Goal: Task Accomplishment & Management: Use online tool/utility

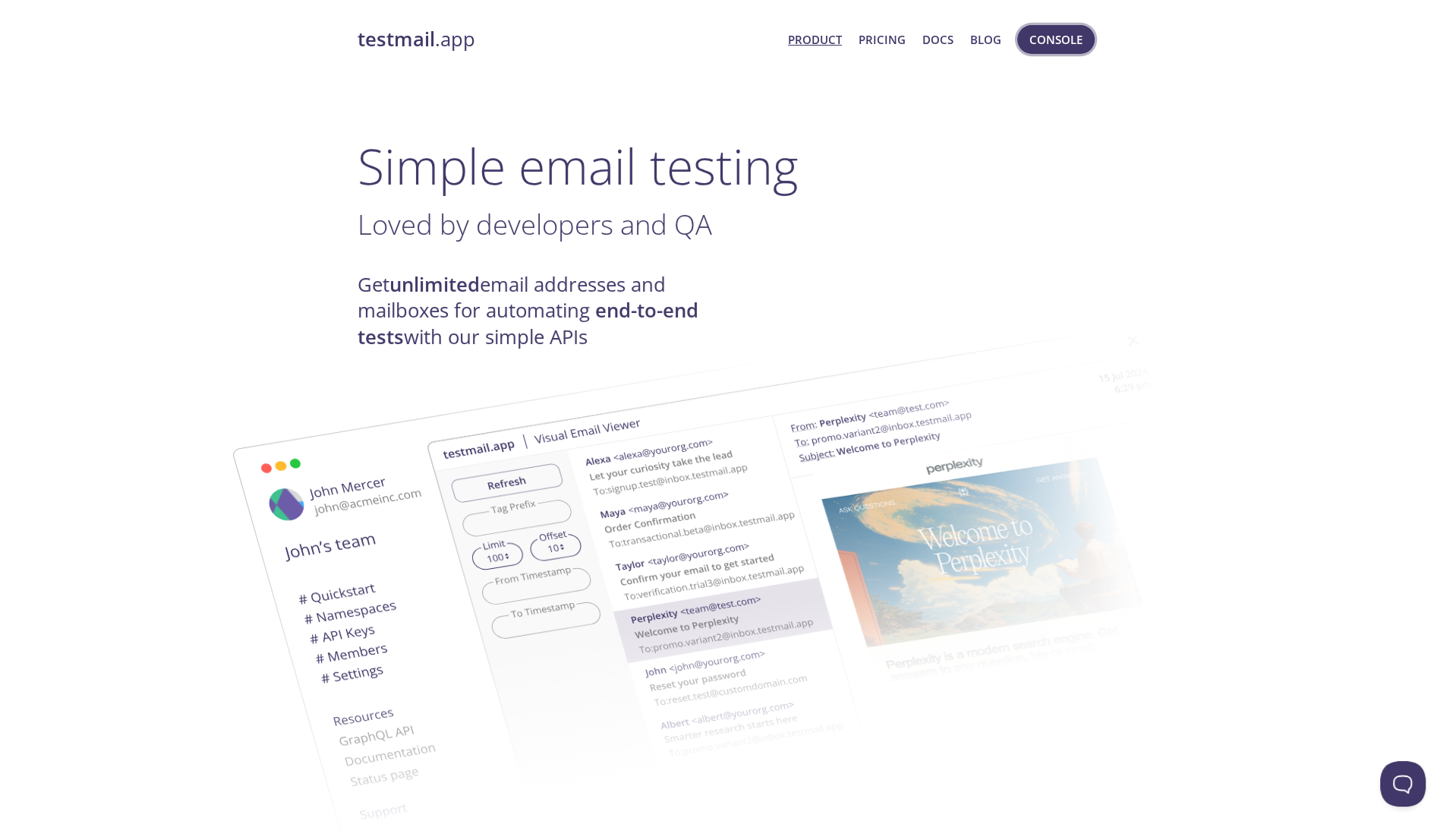
click at [1066, 38] on span "Console" at bounding box center [1056, 39] width 53 height 20
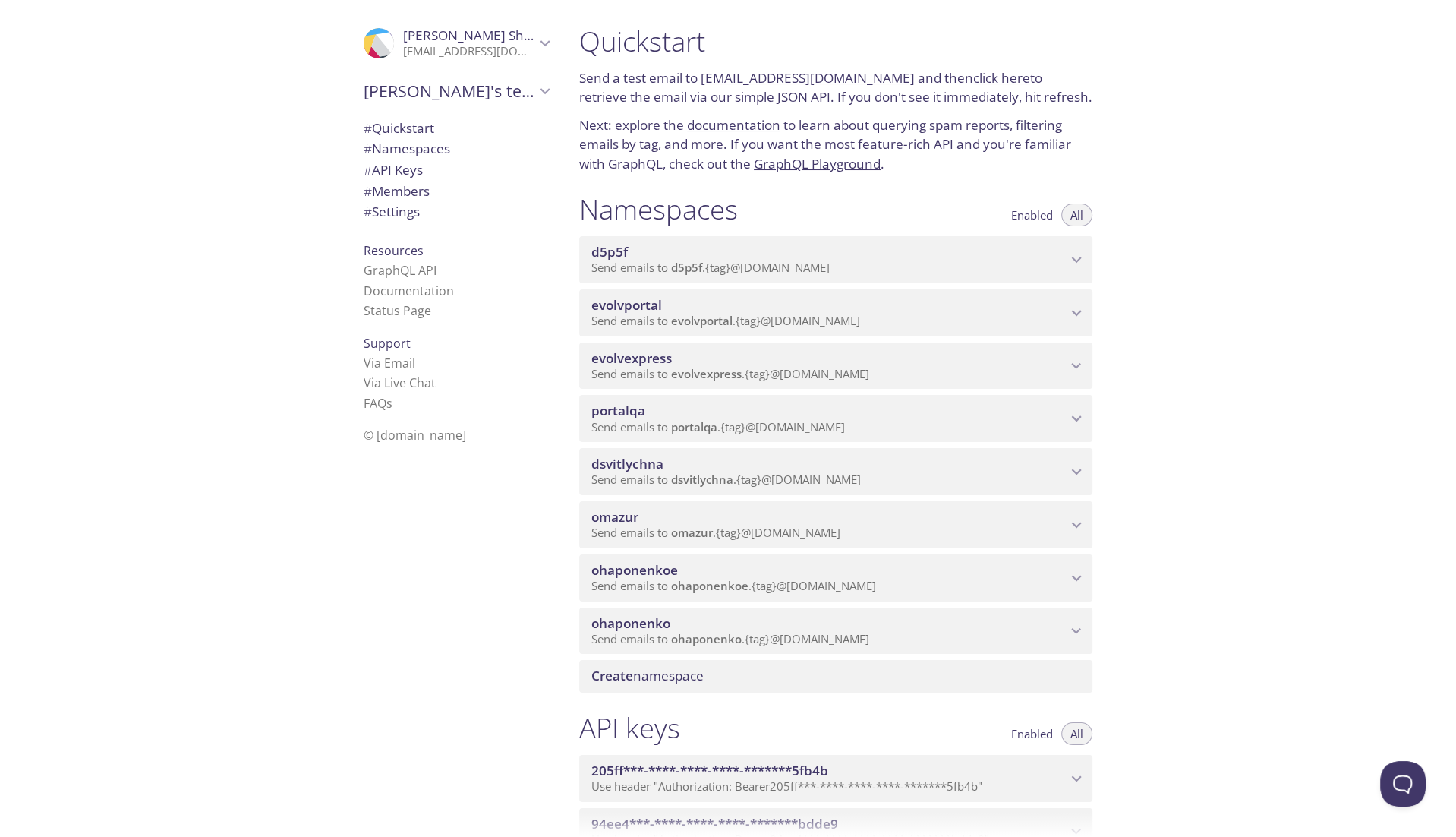
click at [836, 328] on span "Send emails to evolvportal . {tag} @inbox.testmail.app" at bounding box center [726, 320] width 269 height 16
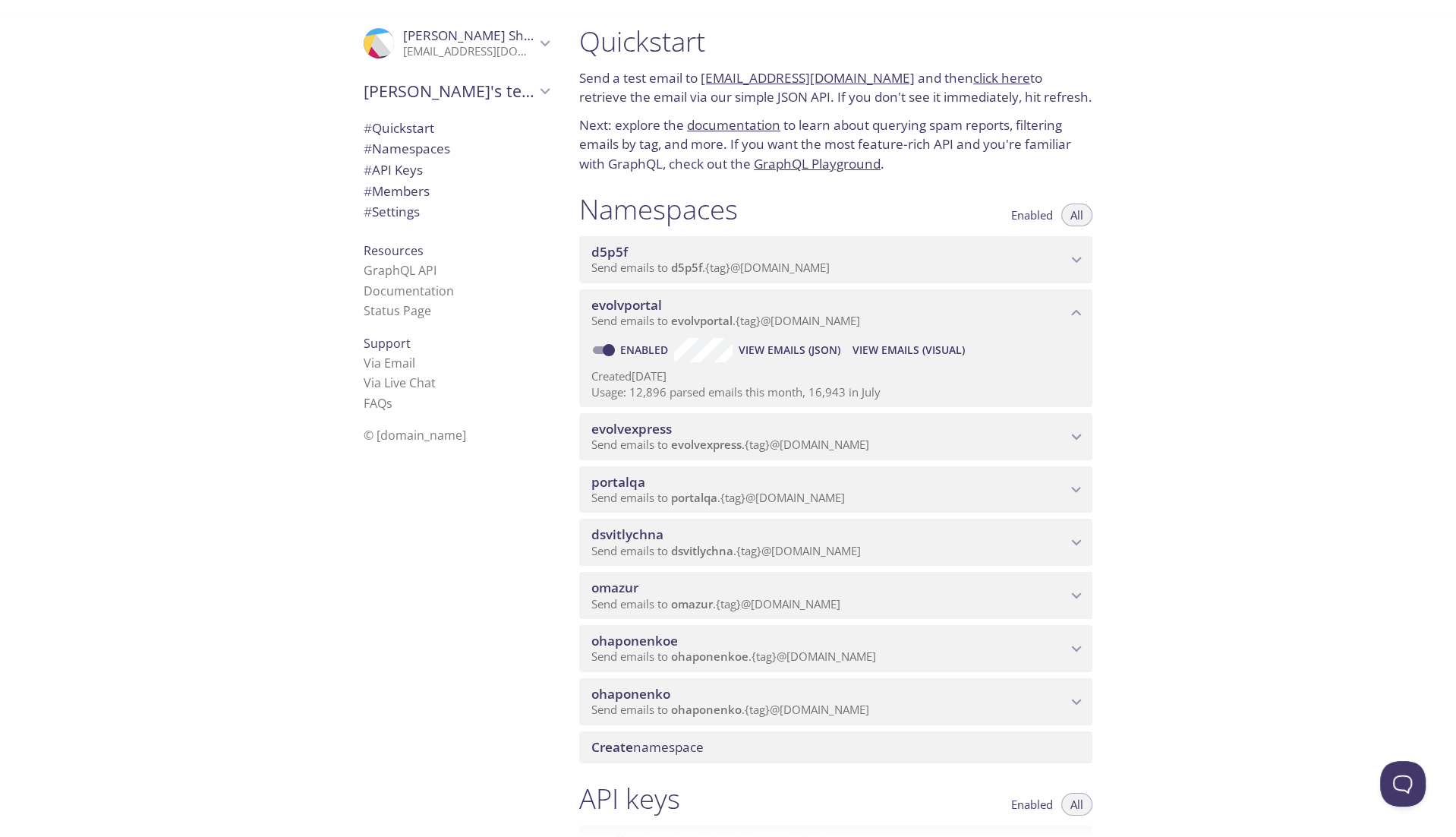
click at [908, 359] on span "View Emails (Visual)" at bounding box center [908, 350] width 112 height 18
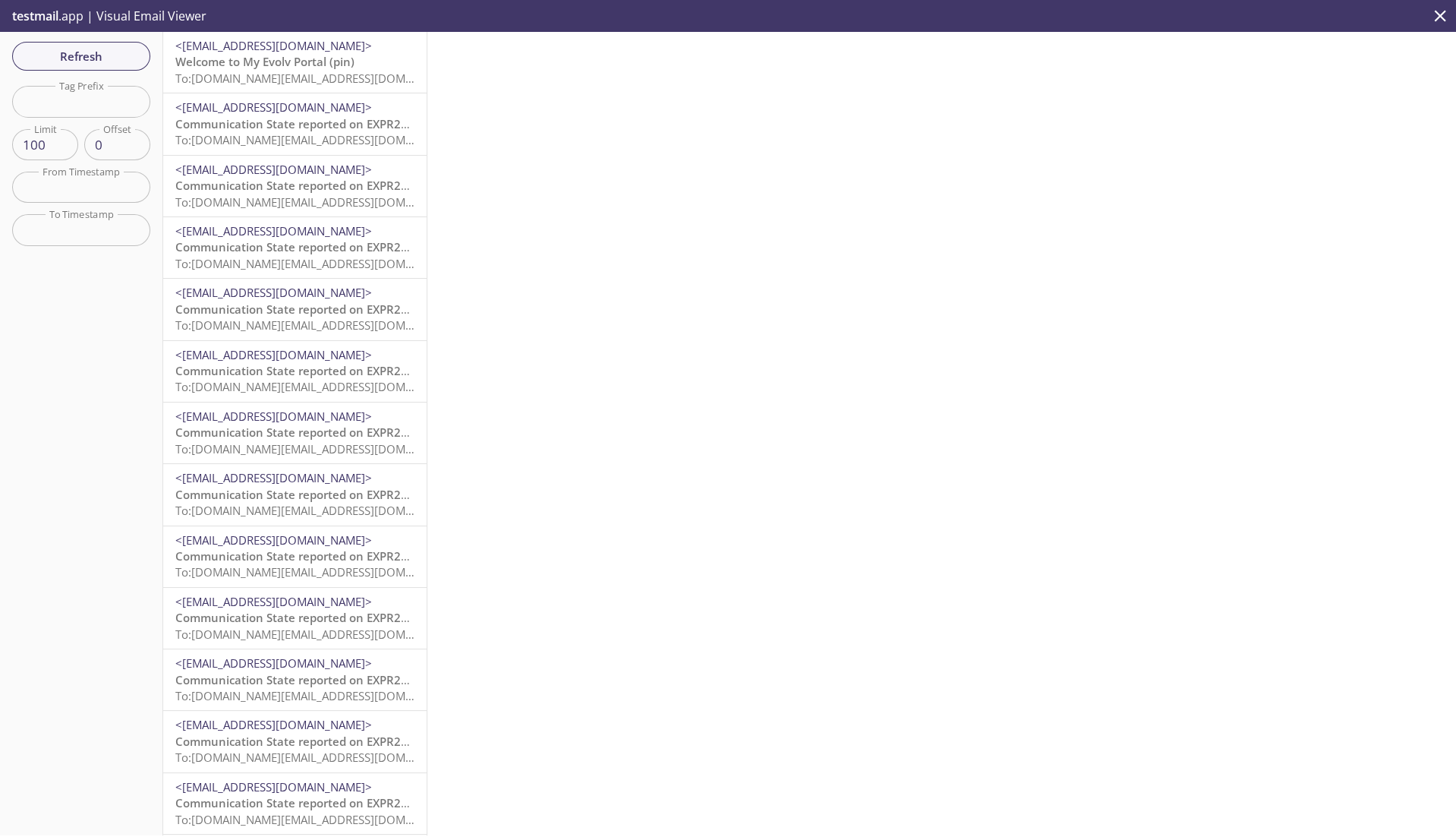
click at [268, 76] on span "To: evolvportal.auto_admin_totp_user@inbox.testmail.app" at bounding box center [320, 78] width 289 height 16
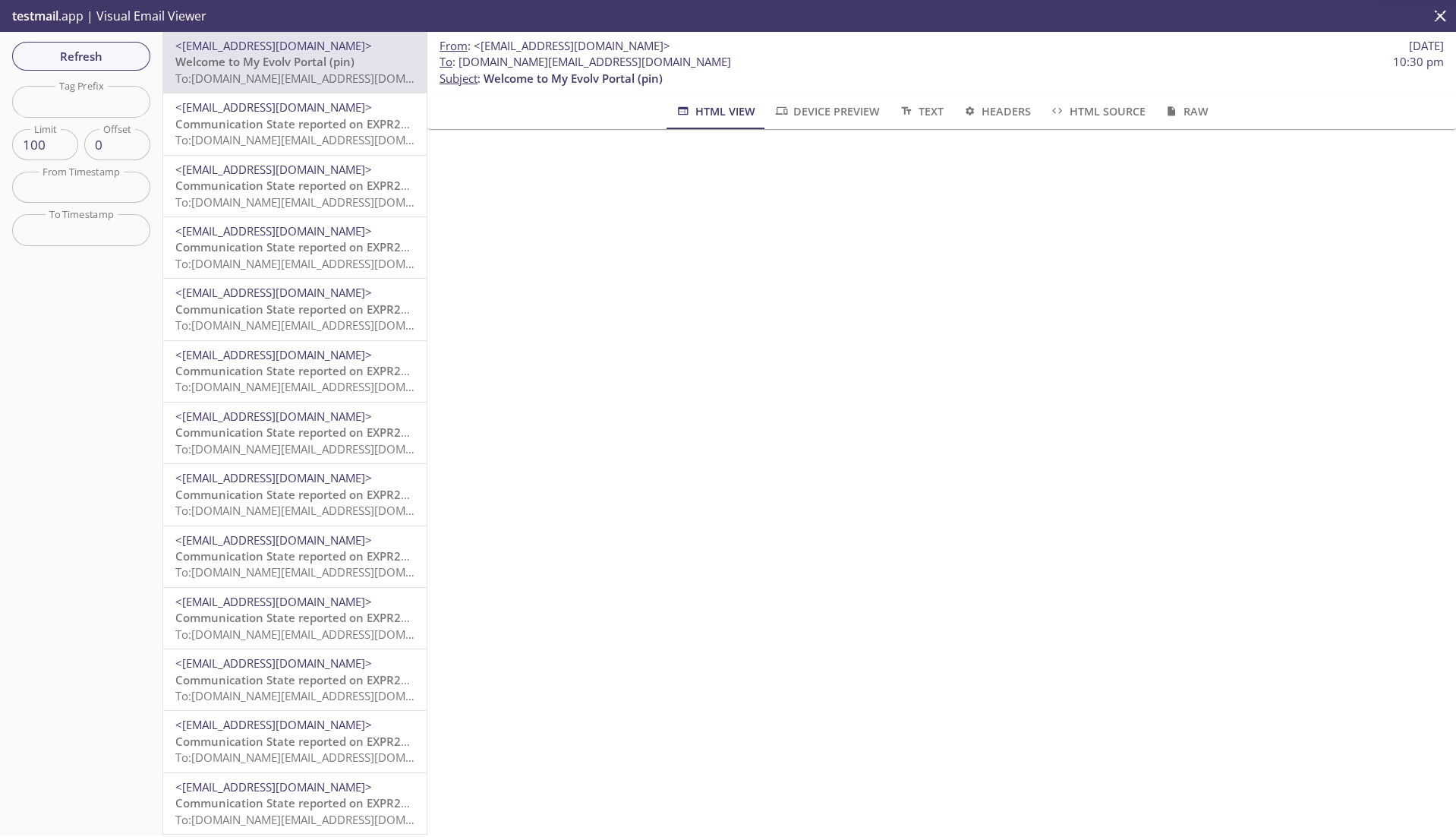
click at [787, 115] on icon "button" at bounding box center [781, 111] width 16 height 12
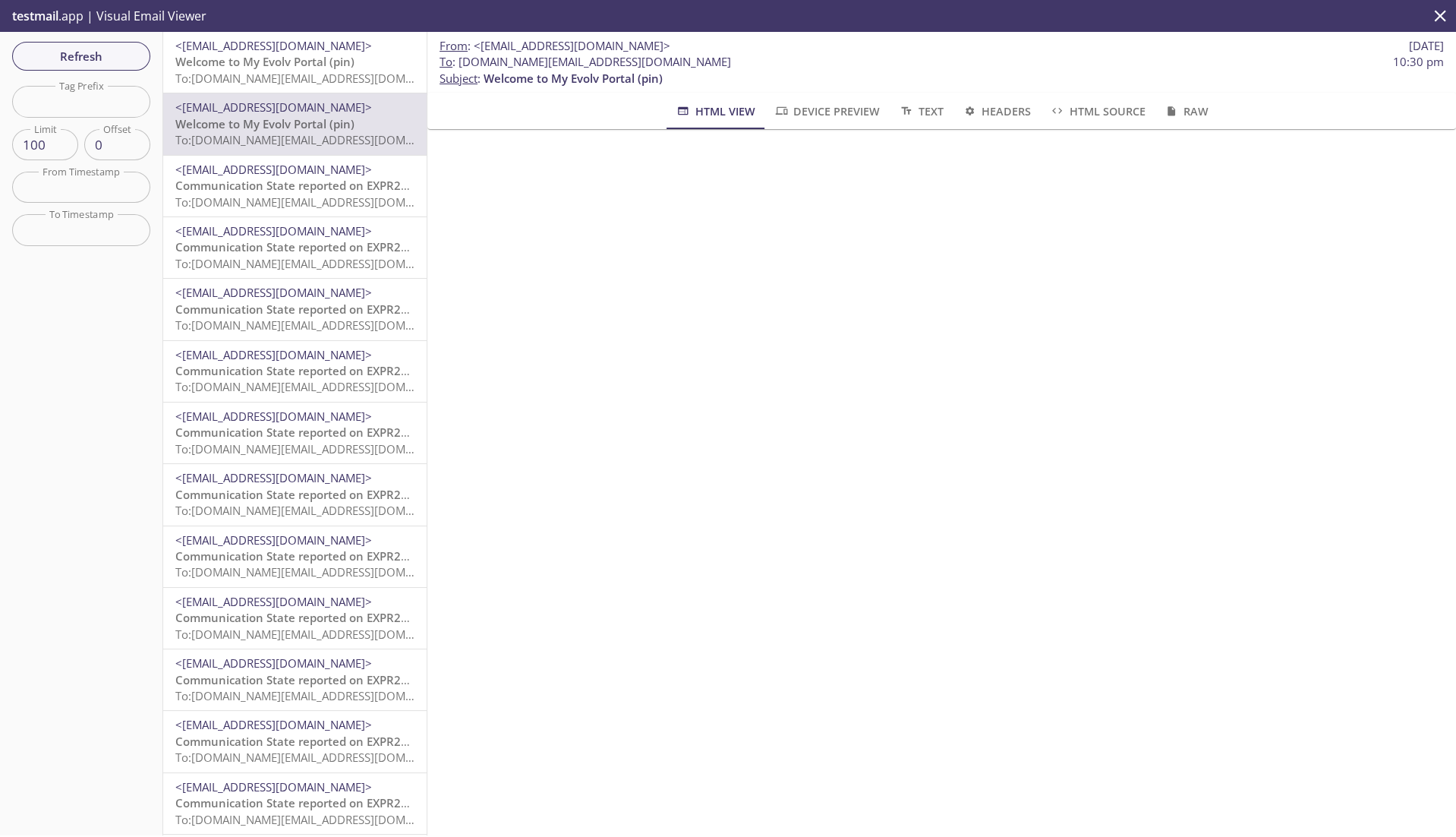
click at [322, 66] on span "Welcome to My Evolv Portal (pin)" at bounding box center [265, 62] width 179 height 16
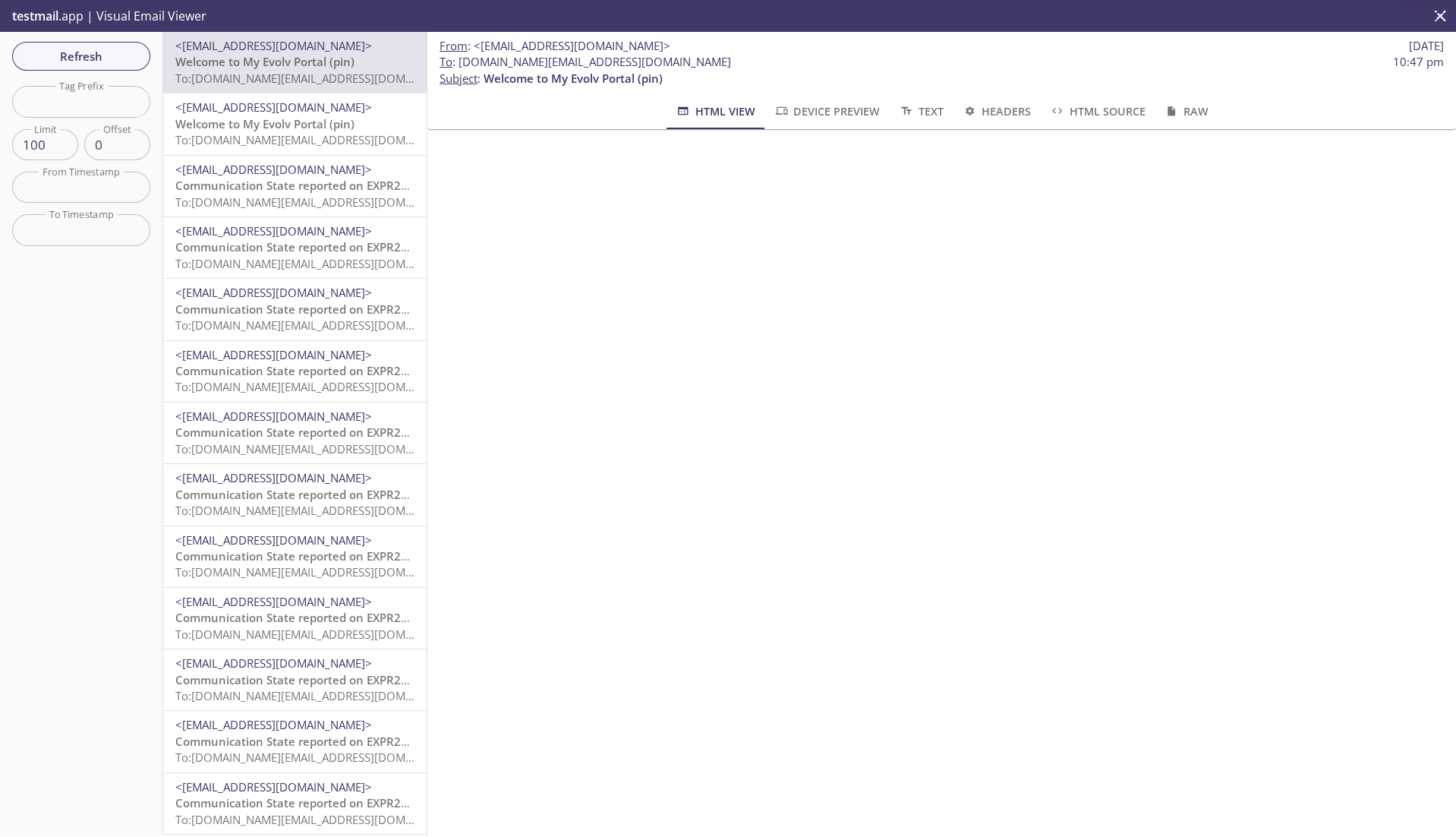
click at [829, 112] on span "Device Preview" at bounding box center [827, 111] width 107 height 19
click at [844, 103] on span "Device Preview" at bounding box center [827, 111] width 107 height 19
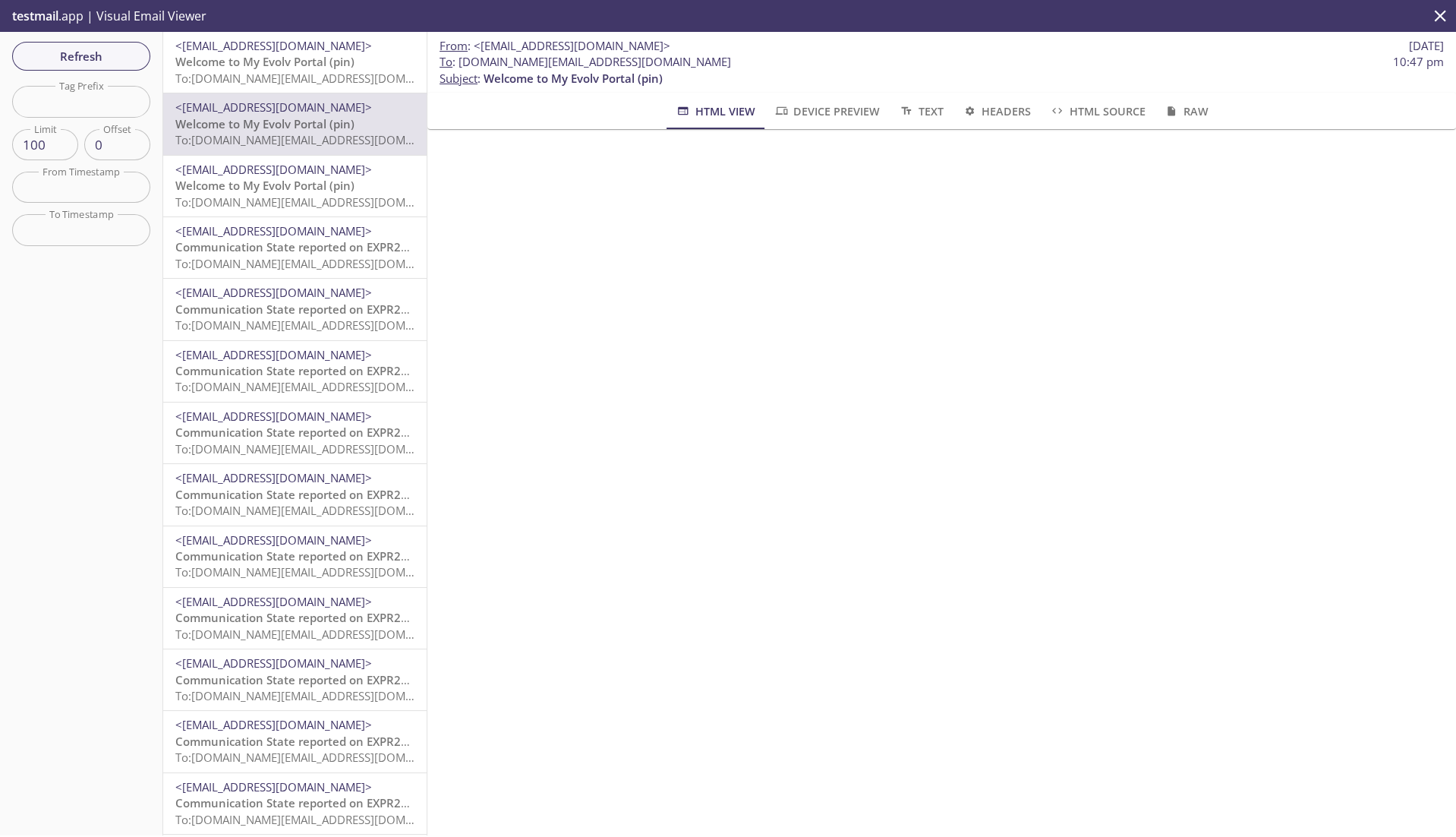
click at [253, 75] on span "To: [DOMAIN_NAME][EMAIL_ADDRESS][DOMAIN_NAME]" at bounding box center [320, 78] width 289 height 16
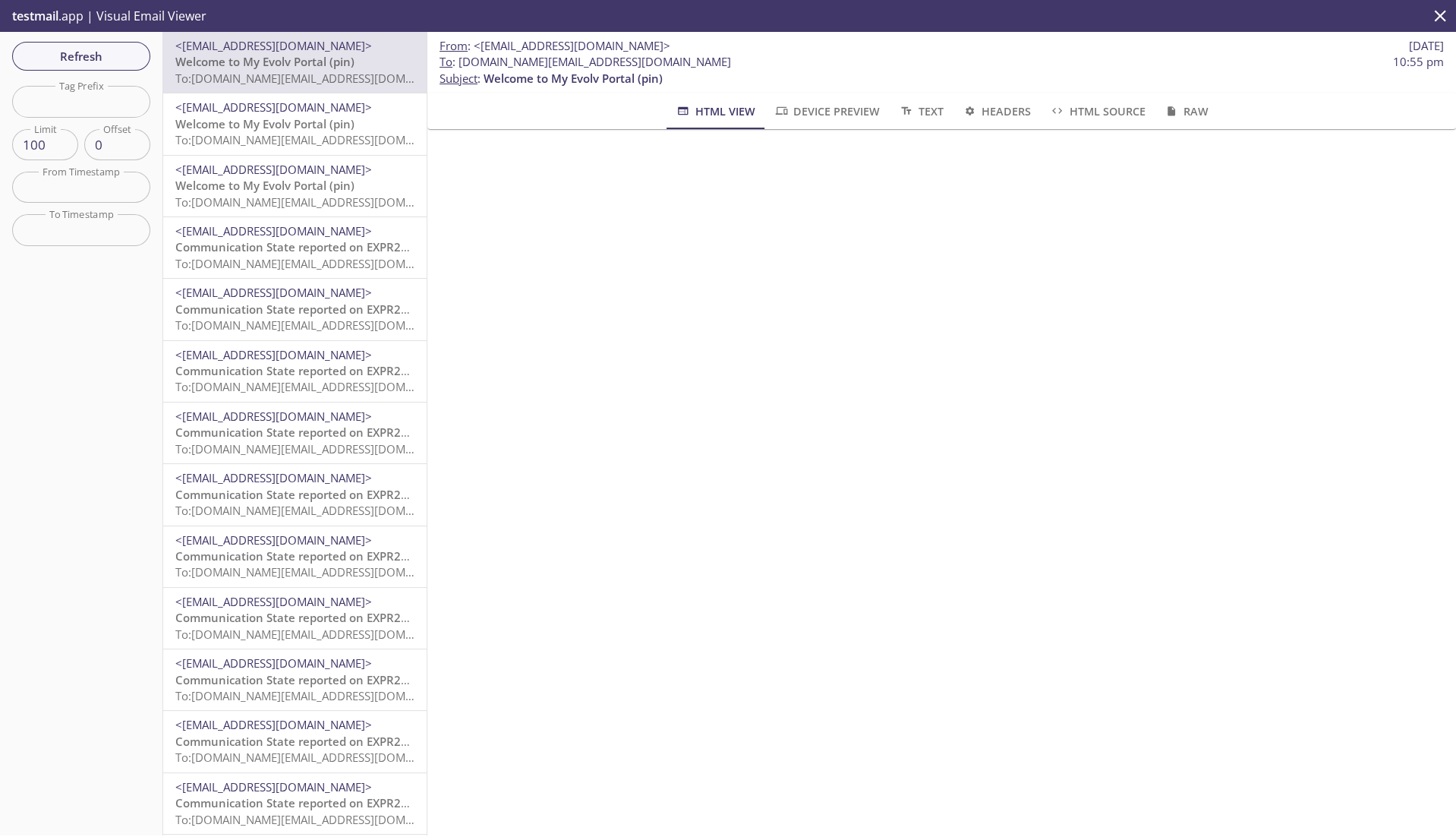
click at [847, 121] on button "Device Preview" at bounding box center [827, 111] width 125 height 36
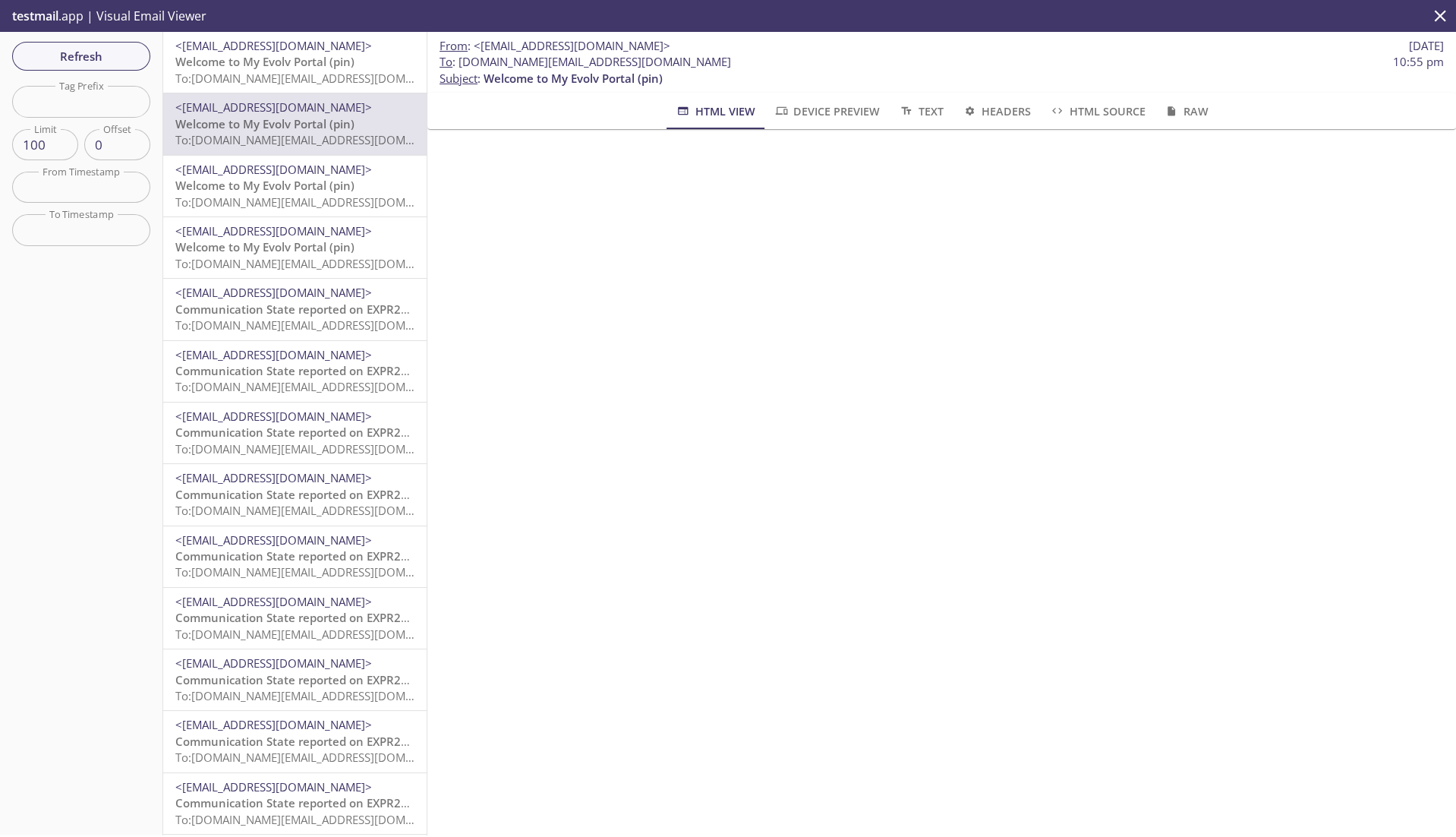
click at [322, 68] on span "Welcome to My Evolv Portal (pin)" at bounding box center [265, 62] width 179 height 16
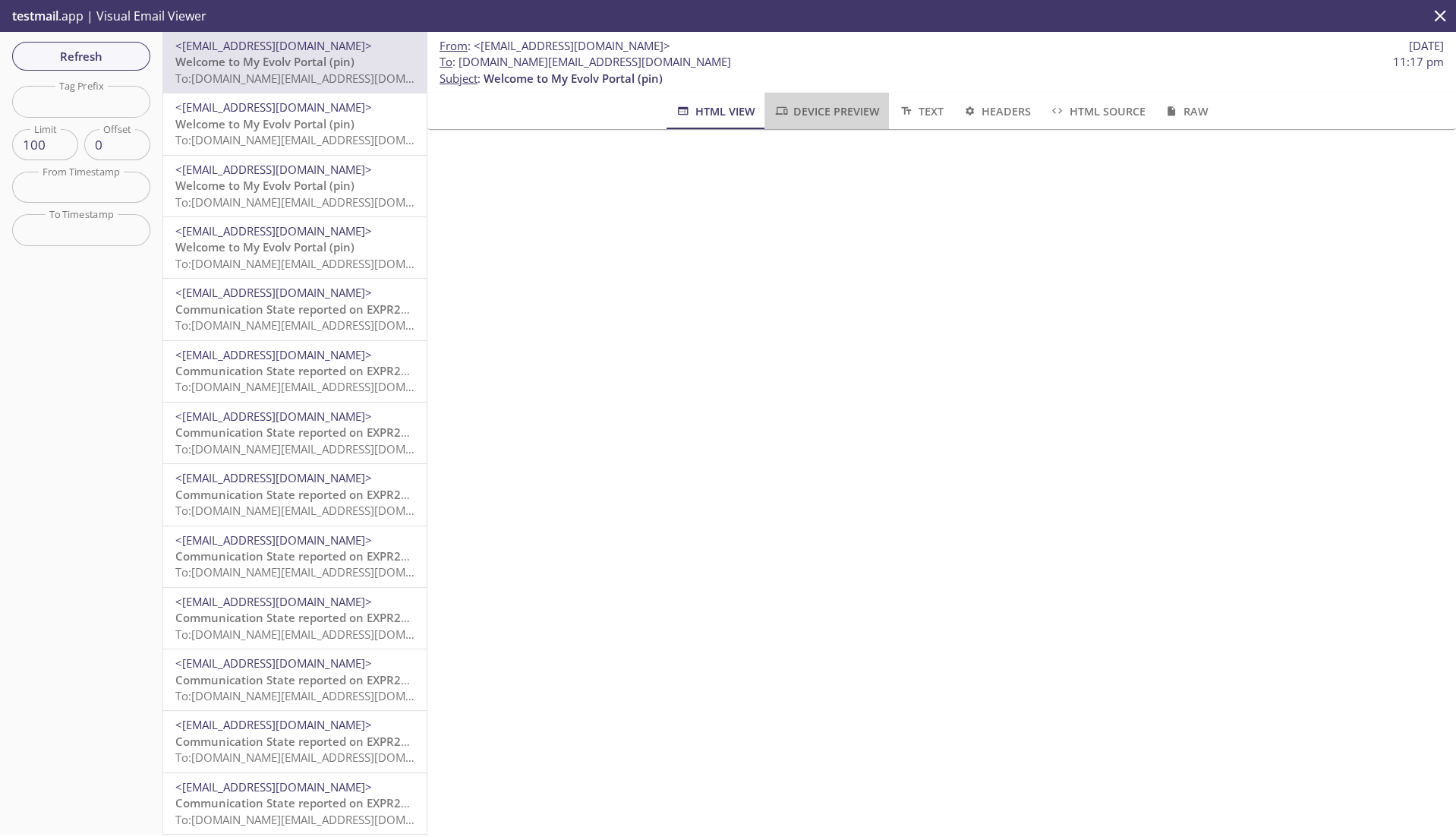
click at [842, 105] on span "Device Preview" at bounding box center [827, 111] width 107 height 19
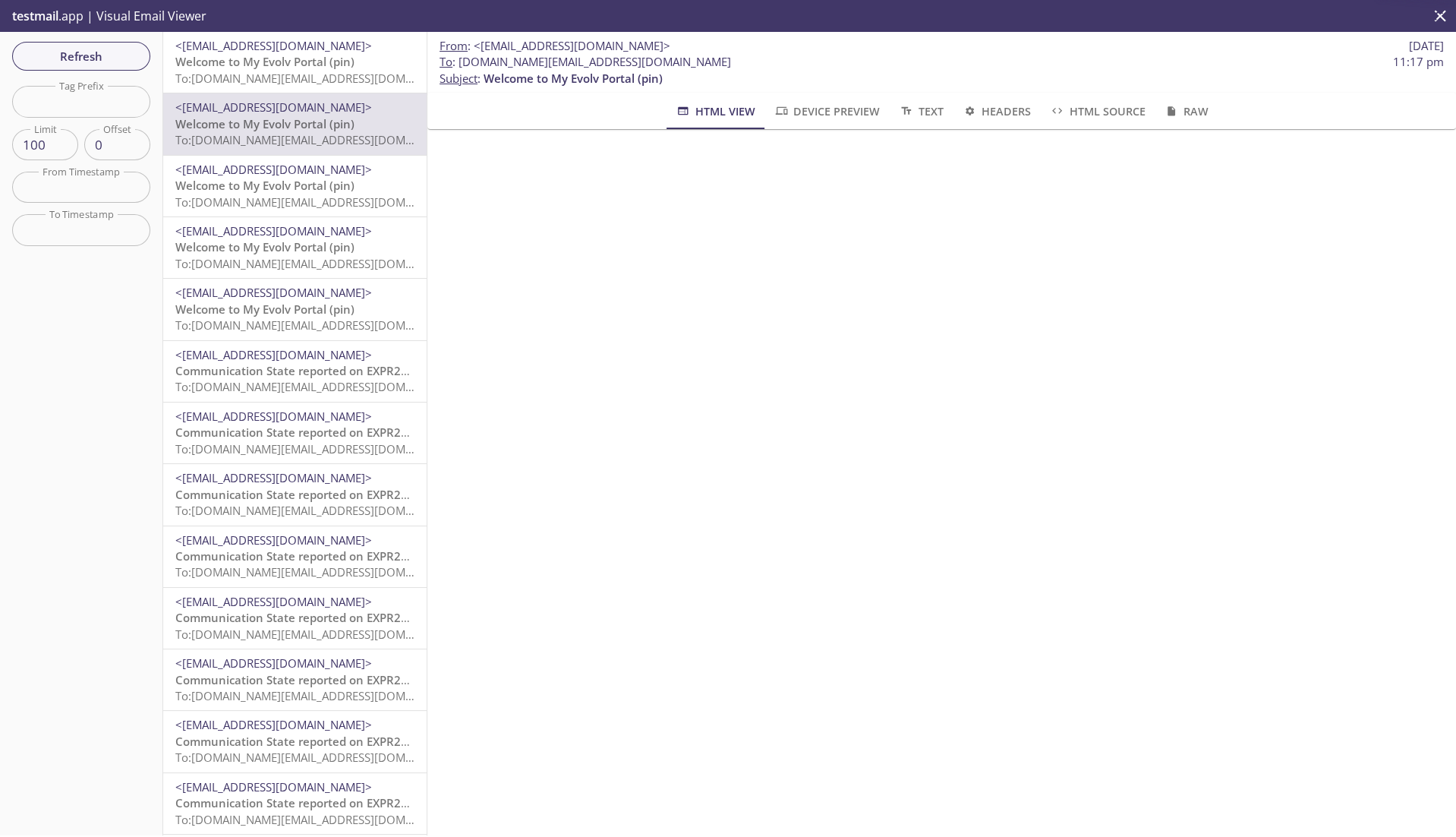
click at [326, 58] on span "Welcome to My Evolv Portal (pin)" at bounding box center [265, 62] width 179 height 16
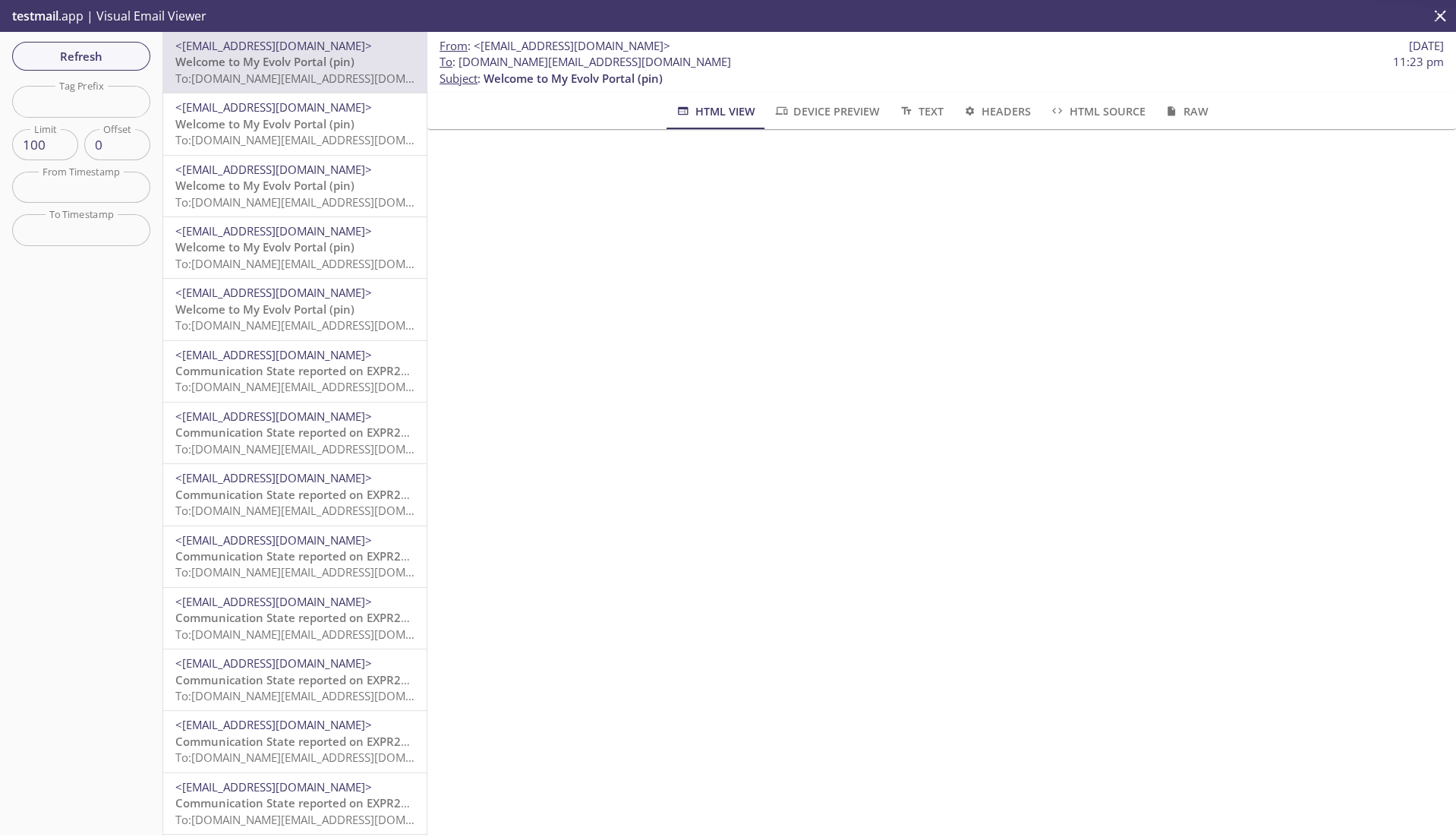
click at [865, 113] on span "Device Preview" at bounding box center [827, 111] width 107 height 19
